Goal: Use online tool/utility

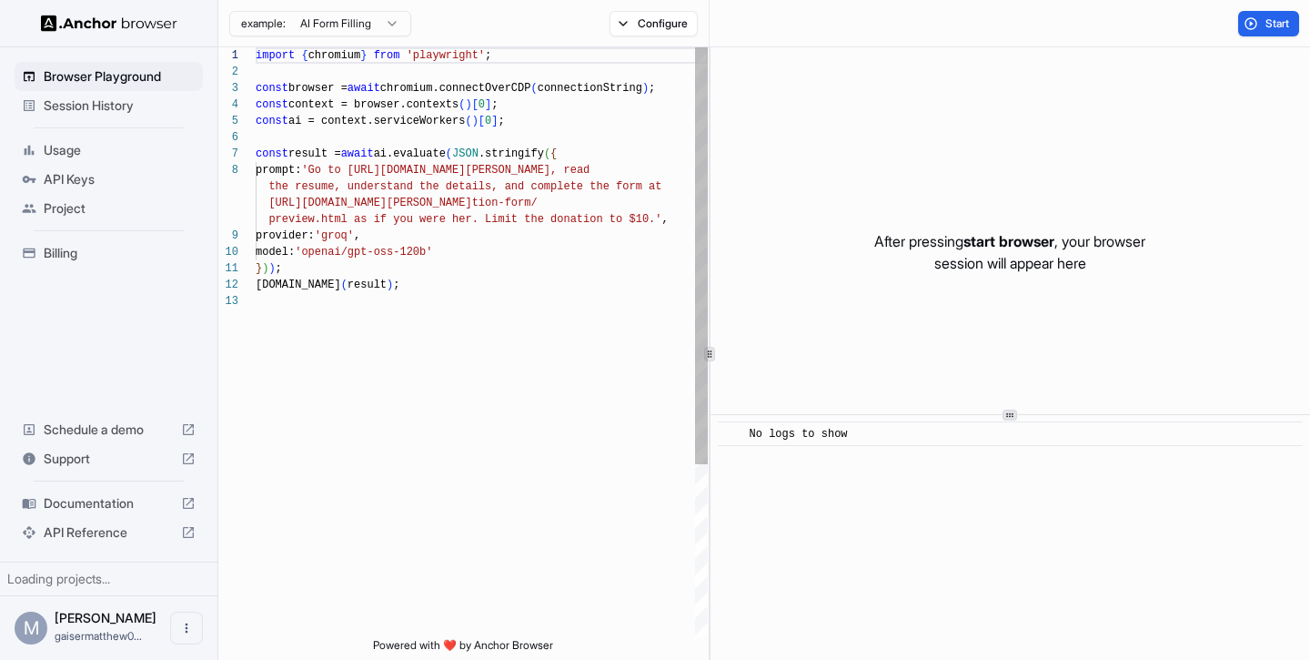
scroll to position [115, 0]
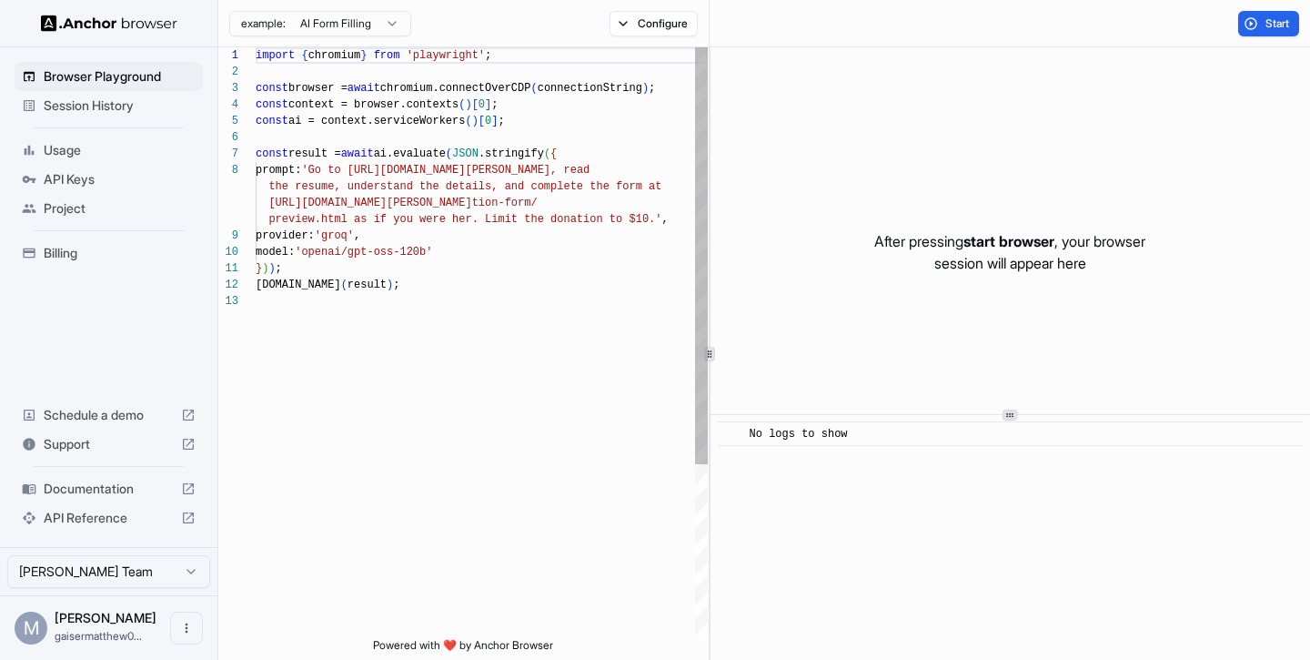
click at [389, 169] on div "import { chromium } from 'playwright' ; const browser = await chromium.connectO…" at bounding box center [482, 465] width 452 height 836
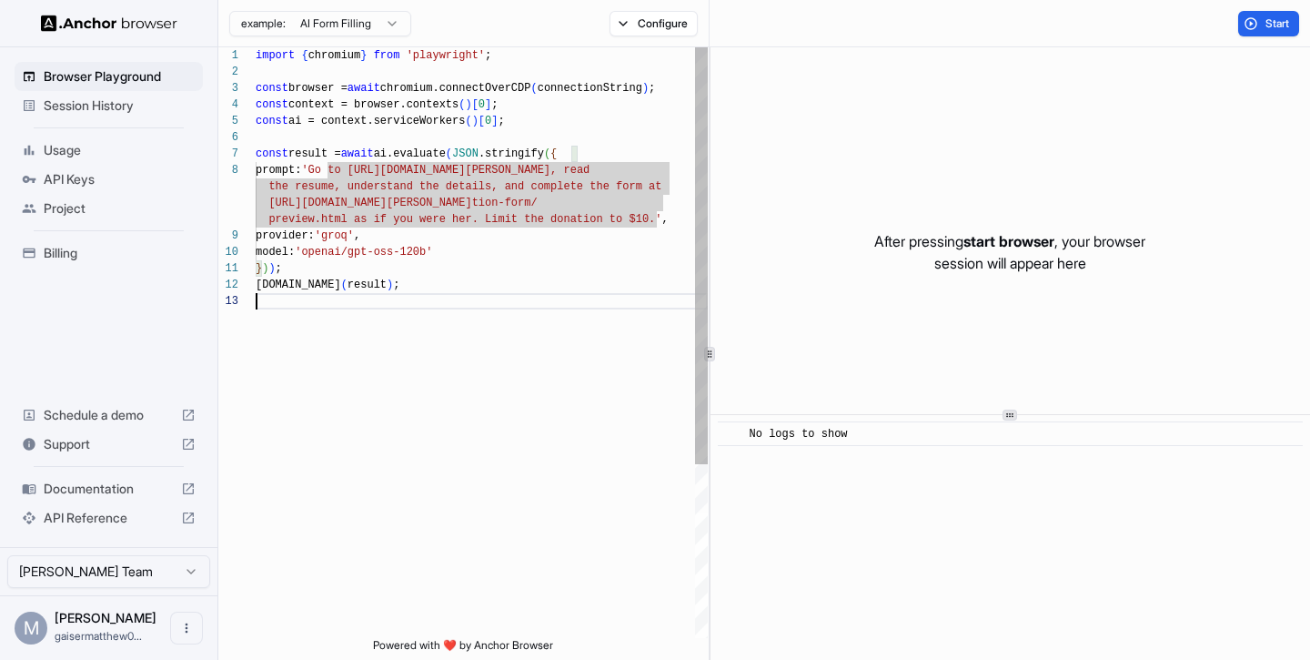
click at [400, 329] on div "import { chromium } from 'playwright' ; const browser = await chromium.connectO…" at bounding box center [482, 465] width 452 height 836
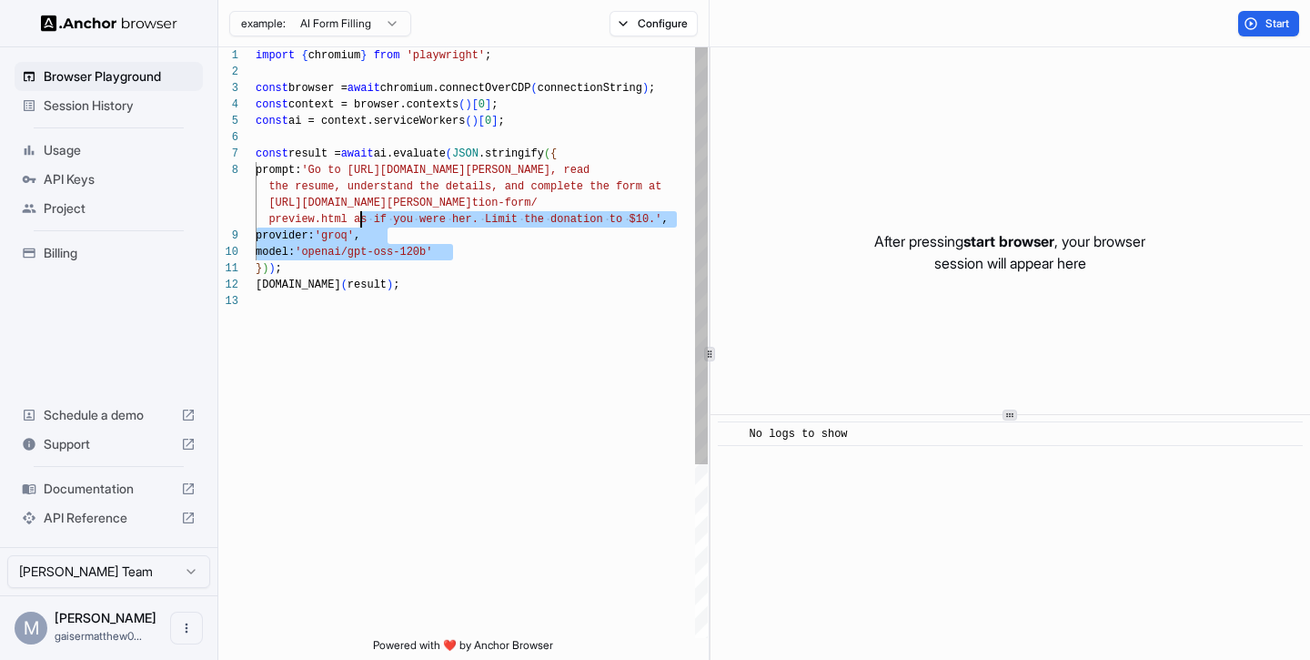
scroll to position [0, 0]
drag, startPoint x: 460, startPoint y: 256, endPoint x: 359, endPoint y: 217, distance: 107.5
click at [360, 217] on div "import { chromium } from 'playwright' ; const browser = await chromium.connectO…" at bounding box center [482, 465] width 452 height 836
click at [359, 217] on div "import { chromium } from 'playwright' ; const browser = await chromium.connectO…" at bounding box center [482, 465] width 452 height 836
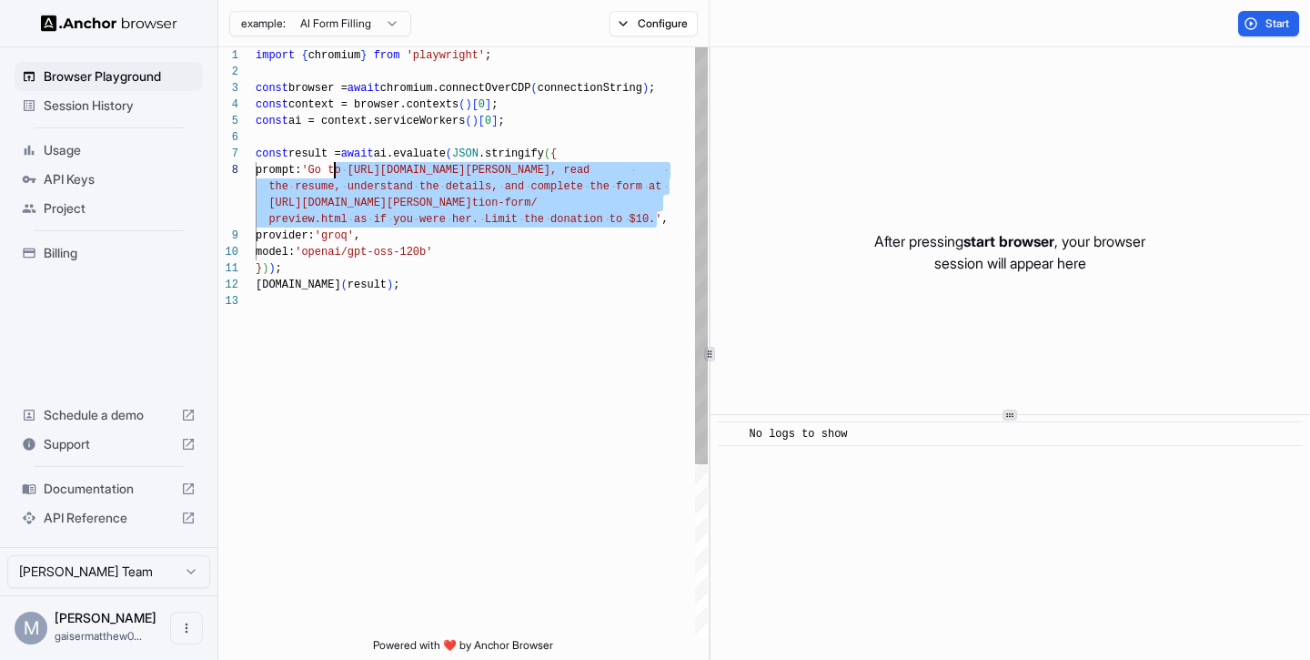
scroll to position [115, 0]
drag, startPoint x: 655, startPoint y: 223, endPoint x: 326, endPoint y: 173, distance: 333.2
click at [326, 173] on div "import { chromium } from 'playwright' ; const browser = await chromium.connectO…" at bounding box center [482, 465] width 452 height 836
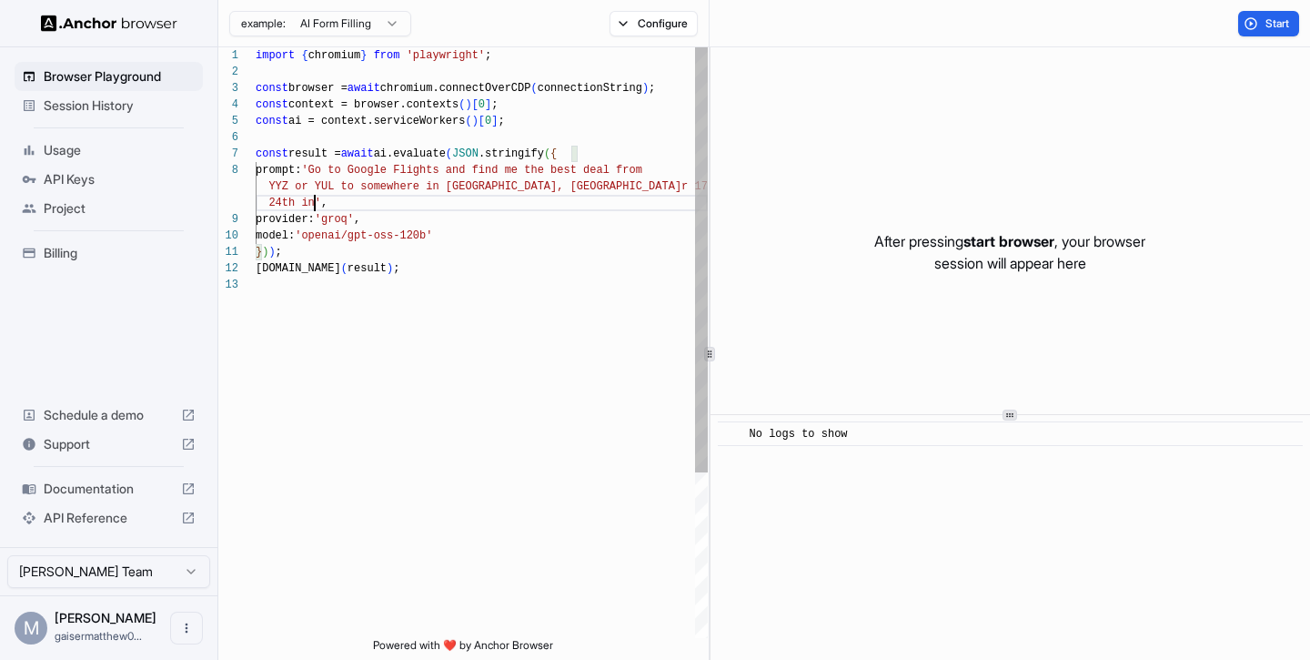
scroll to position [147, 0]
type textarea "**********"
click at [612, 293] on div "import { chromium } from 'playwright' ; const browser = await chromium.connectO…" at bounding box center [482, 457] width 452 height 820
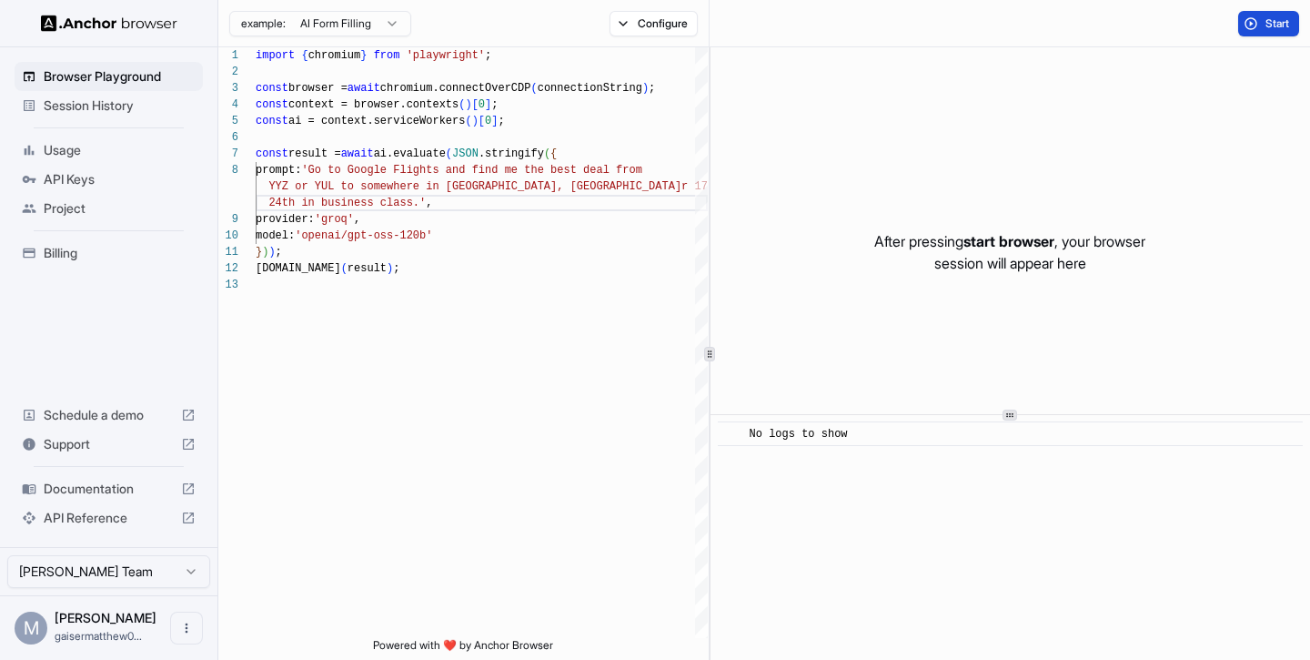
click at [1257, 20] on button "Start" at bounding box center [1268, 23] width 61 height 25
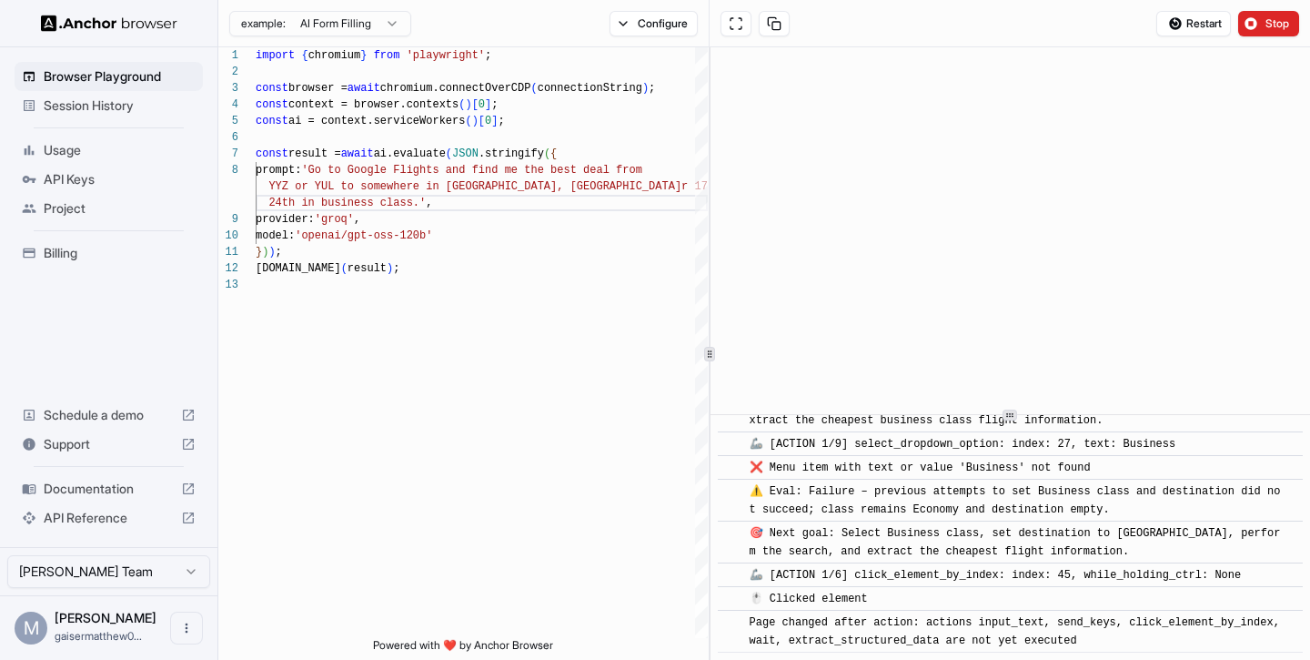
scroll to position [10300, 0]
